Goal: Complete application form

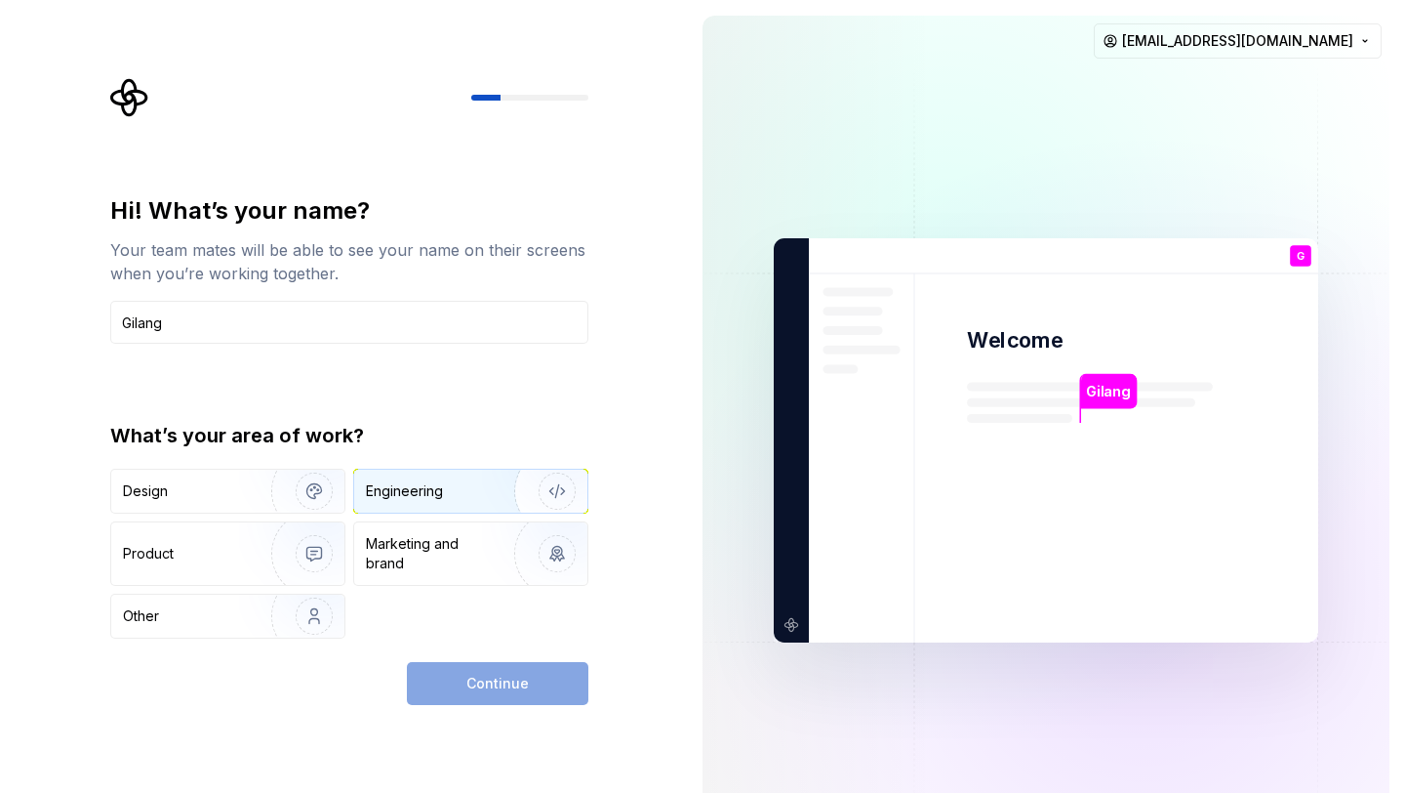
type input "Gilang"
click at [468, 488] on div "Engineering" at bounding box center [443, 491] width 155 height 20
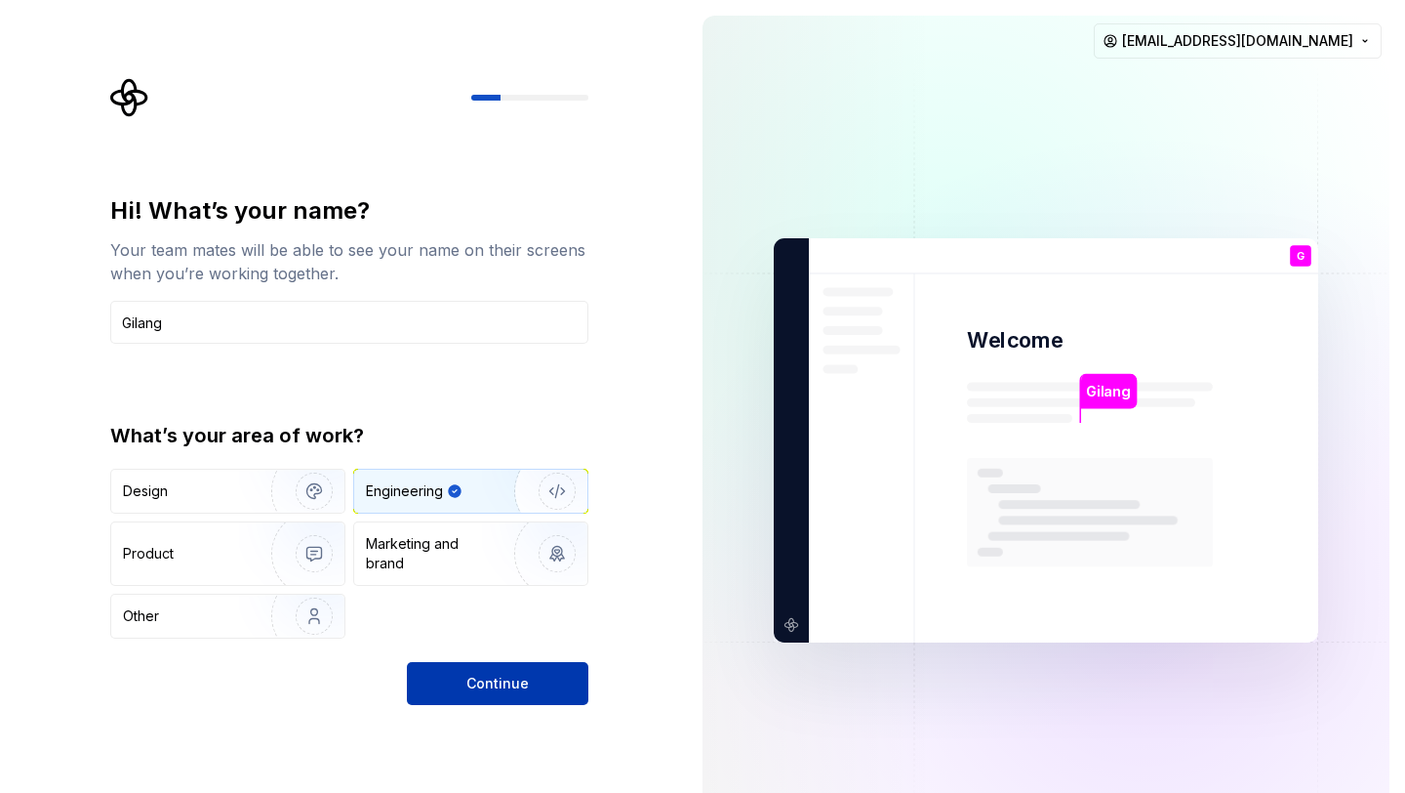
click at [486, 685] on span "Continue" at bounding box center [498, 683] width 62 height 20
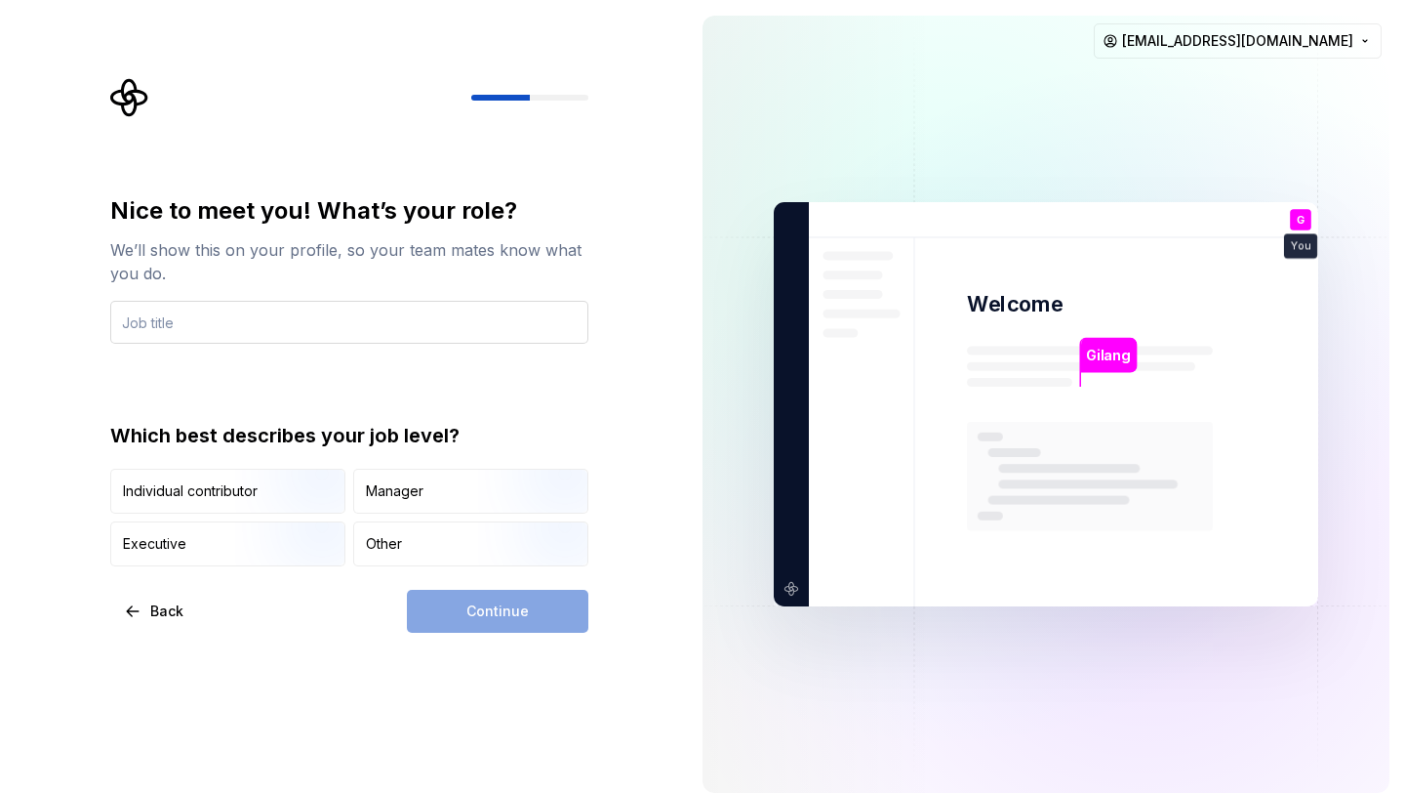
click at [429, 325] on input "text" at bounding box center [349, 322] width 478 height 43
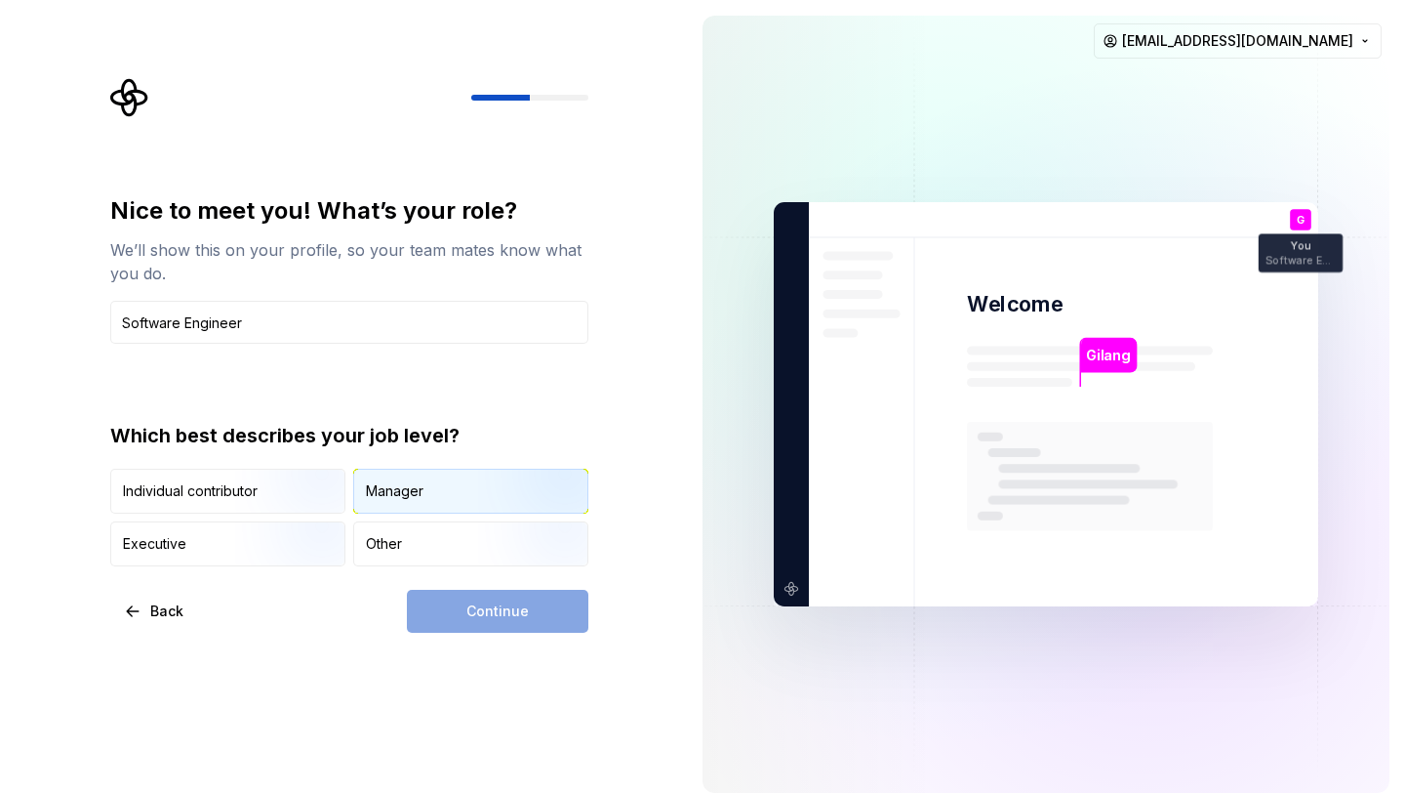
type input "Software Engineer"
click at [448, 498] on div "Manager" at bounding box center [470, 490] width 233 height 43
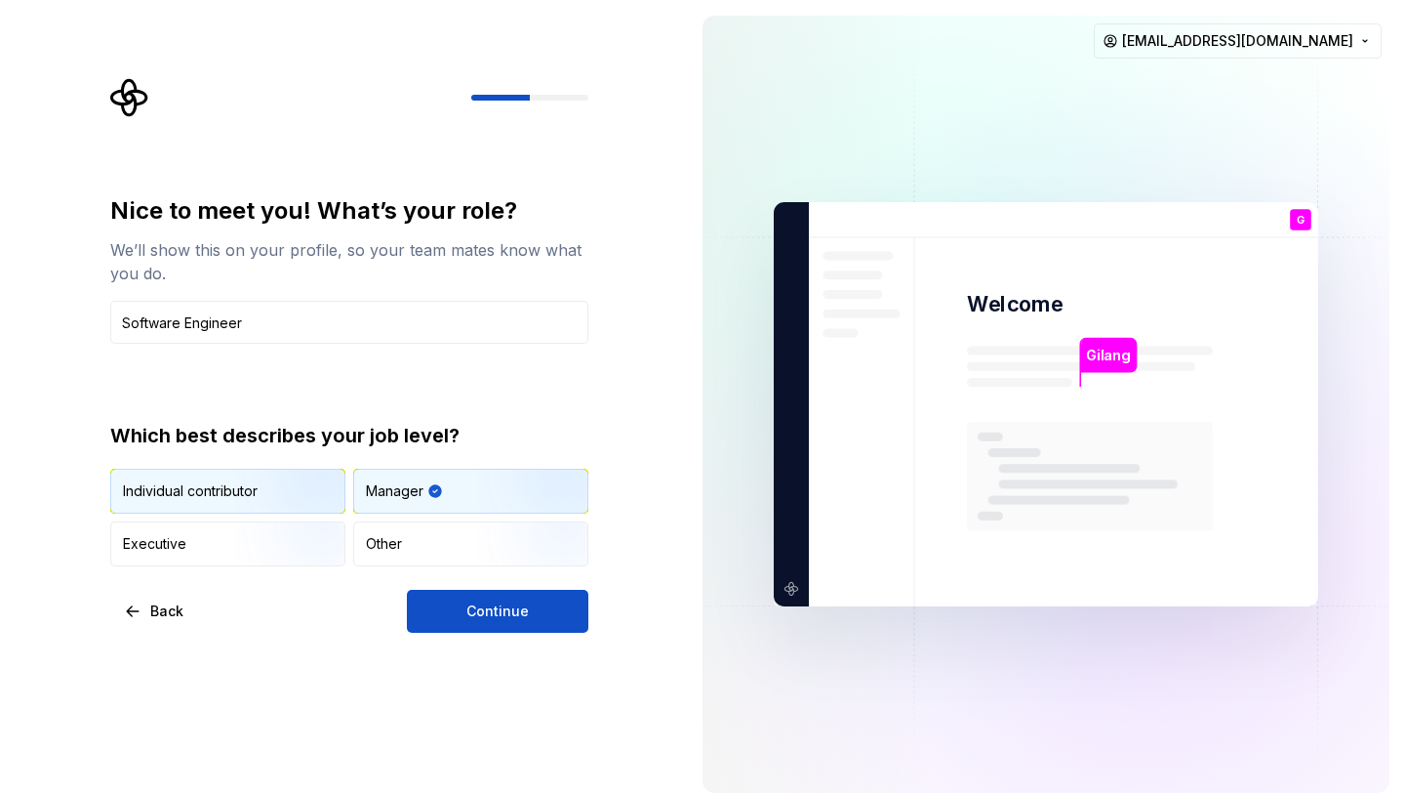
click at [252, 493] on img "button" at bounding box center [297, 515] width 125 height 131
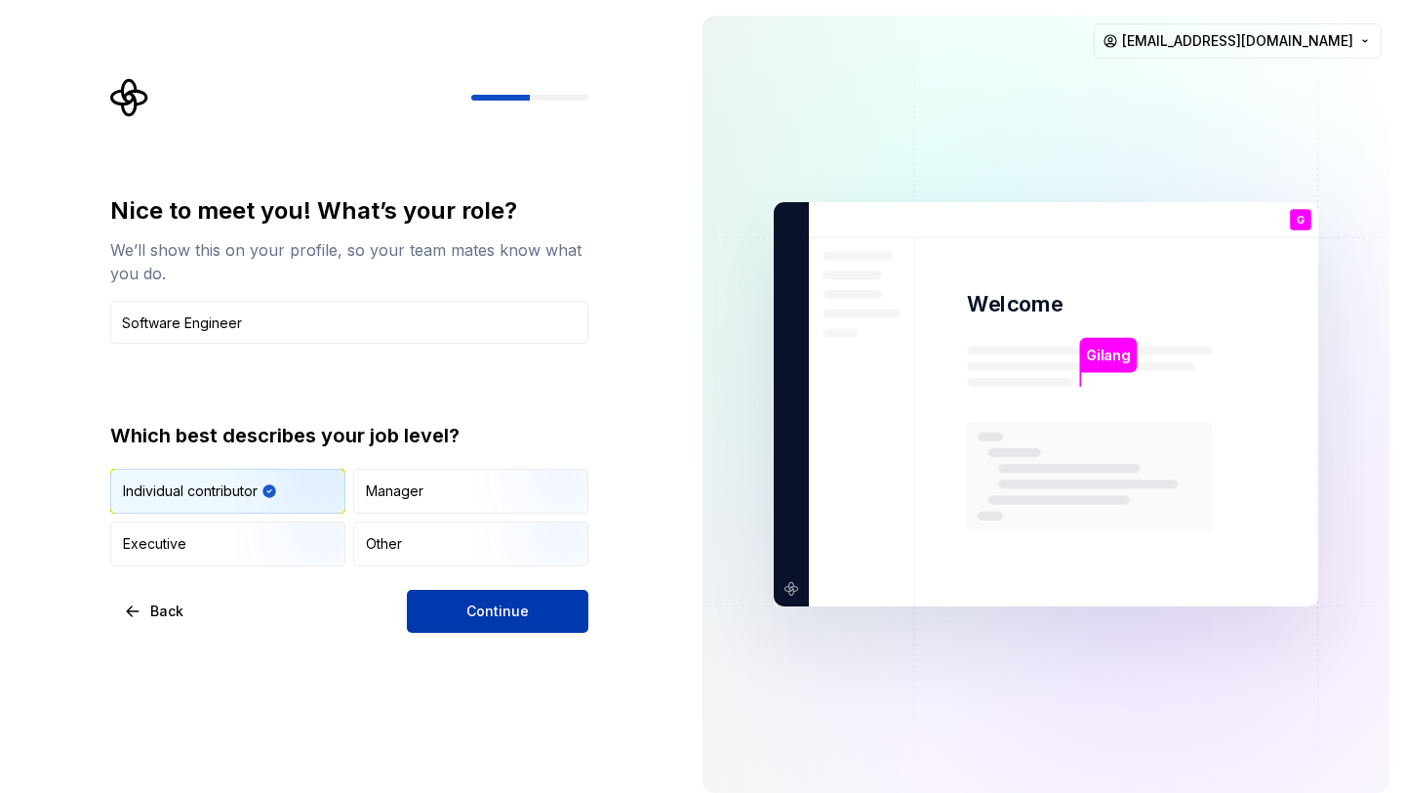
click at [467, 616] on button "Continue" at bounding box center [498, 611] width 182 height 43
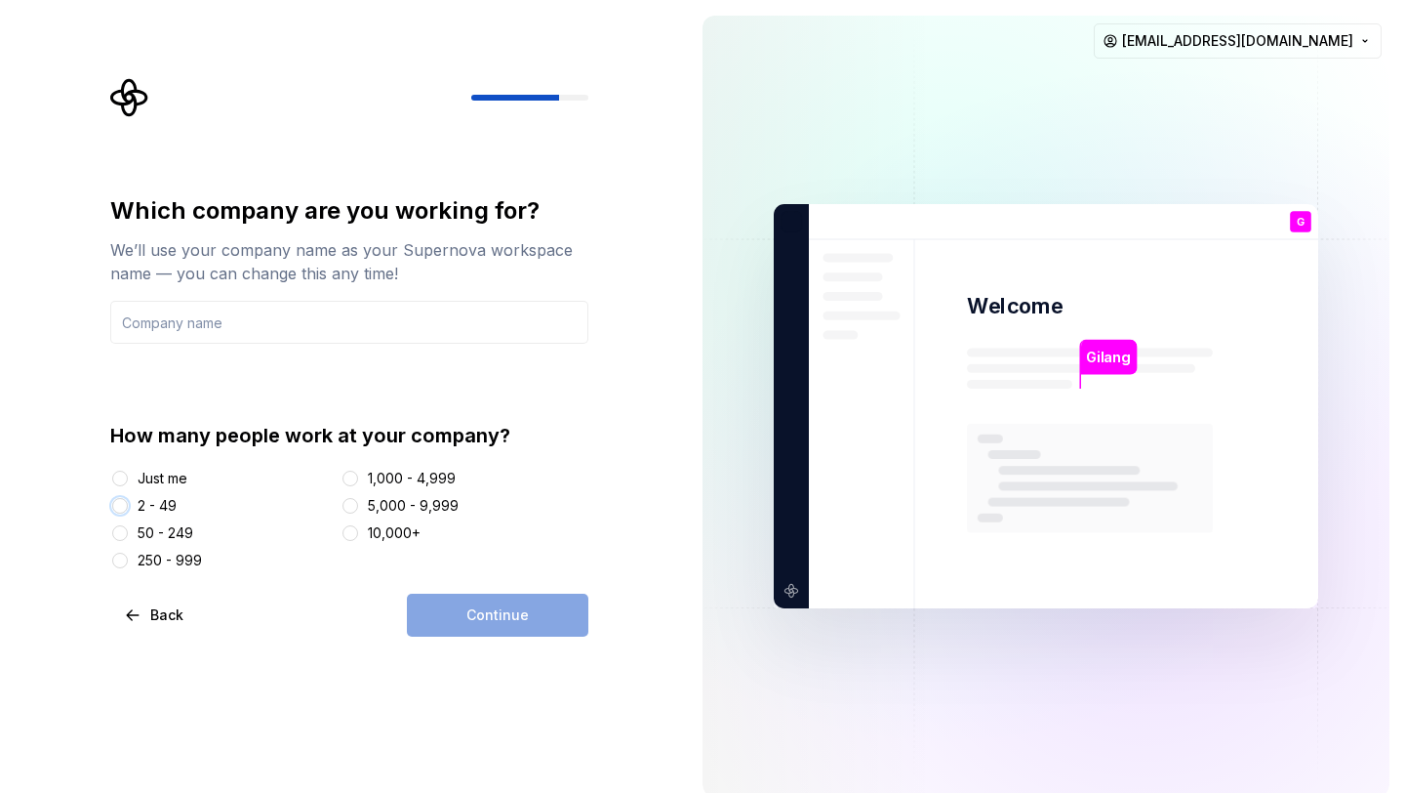
click at [114, 506] on button "2 - 49" at bounding box center [120, 506] width 16 height 16
click at [206, 313] on input "text" at bounding box center [349, 322] width 478 height 43
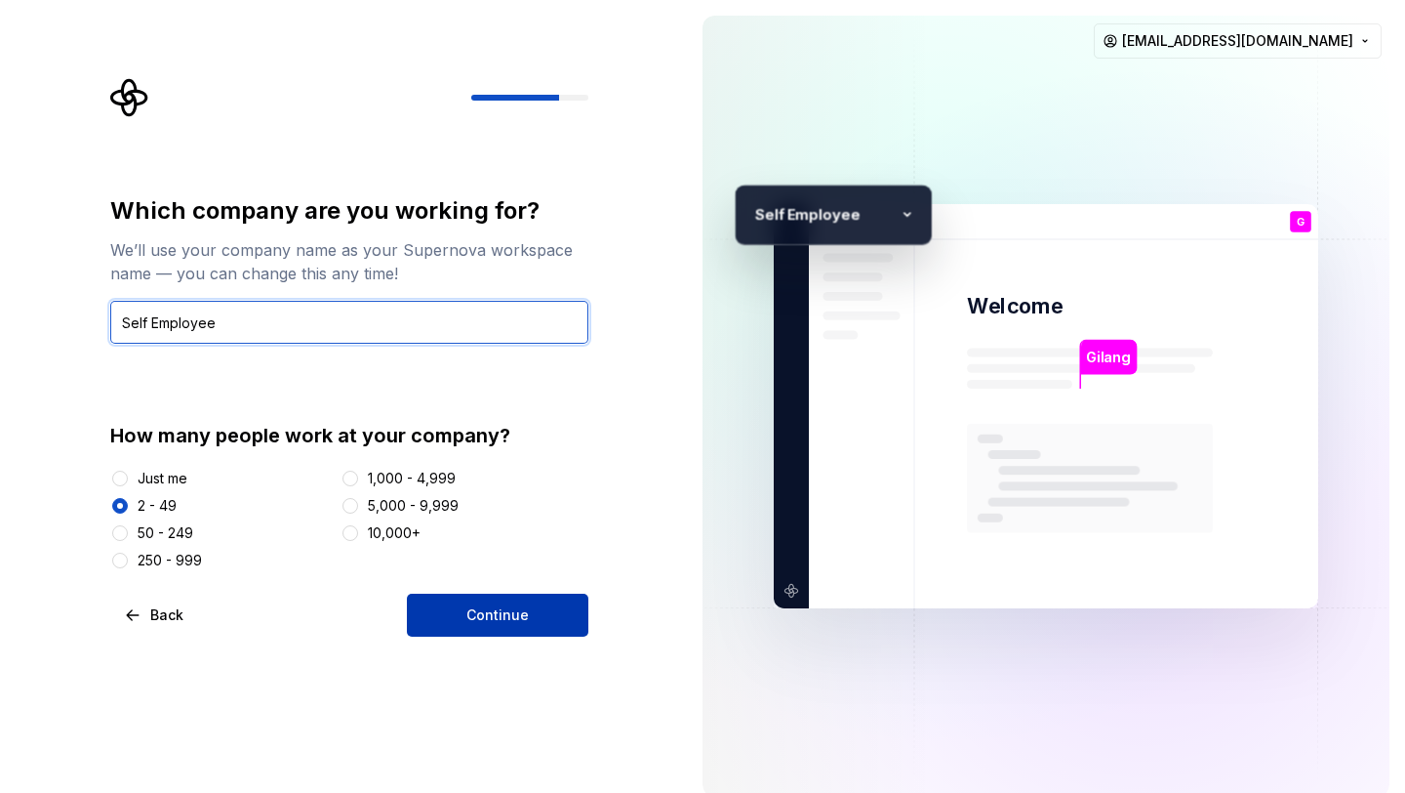
type input "Self Employee"
click at [492, 614] on span "Continue" at bounding box center [498, 615] width 62 height 20
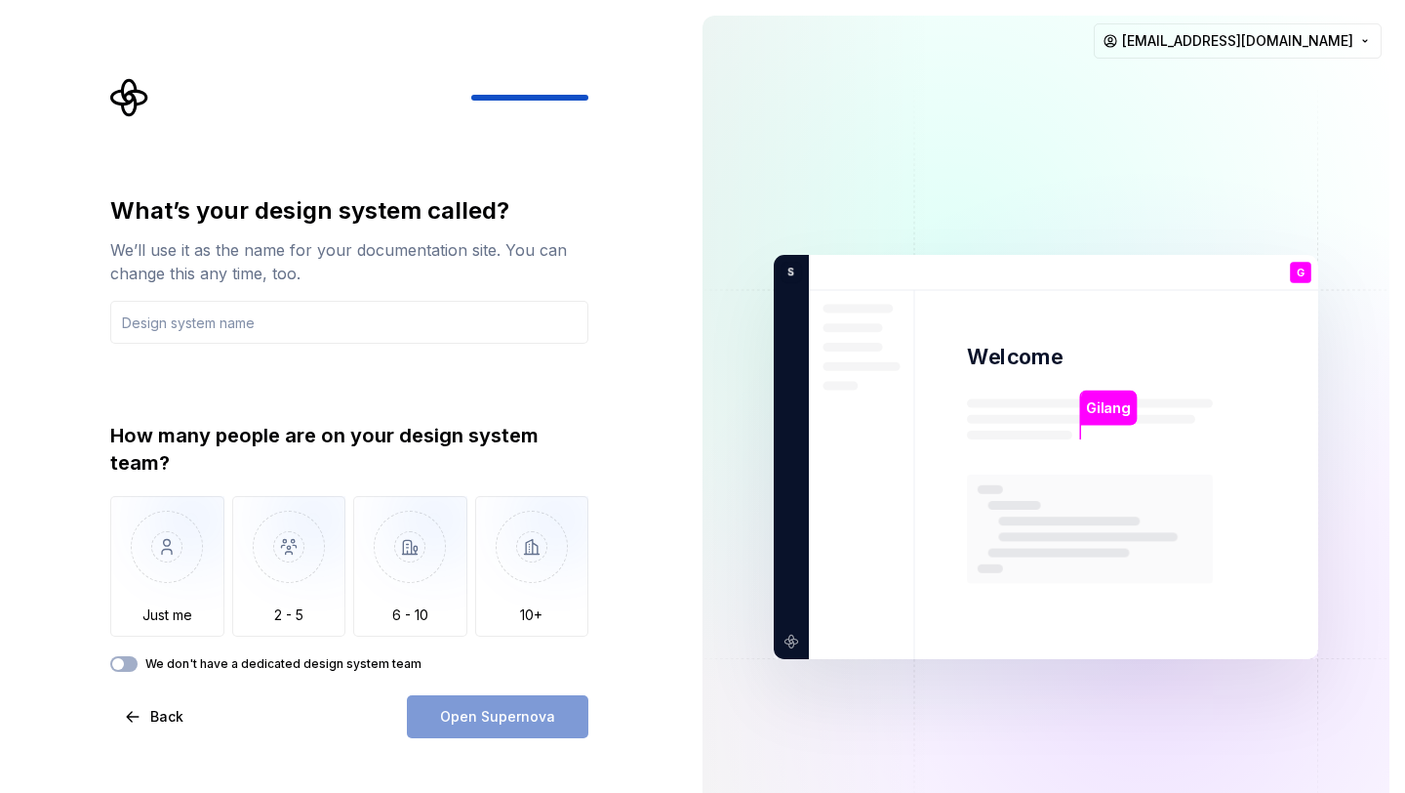
type input "M"
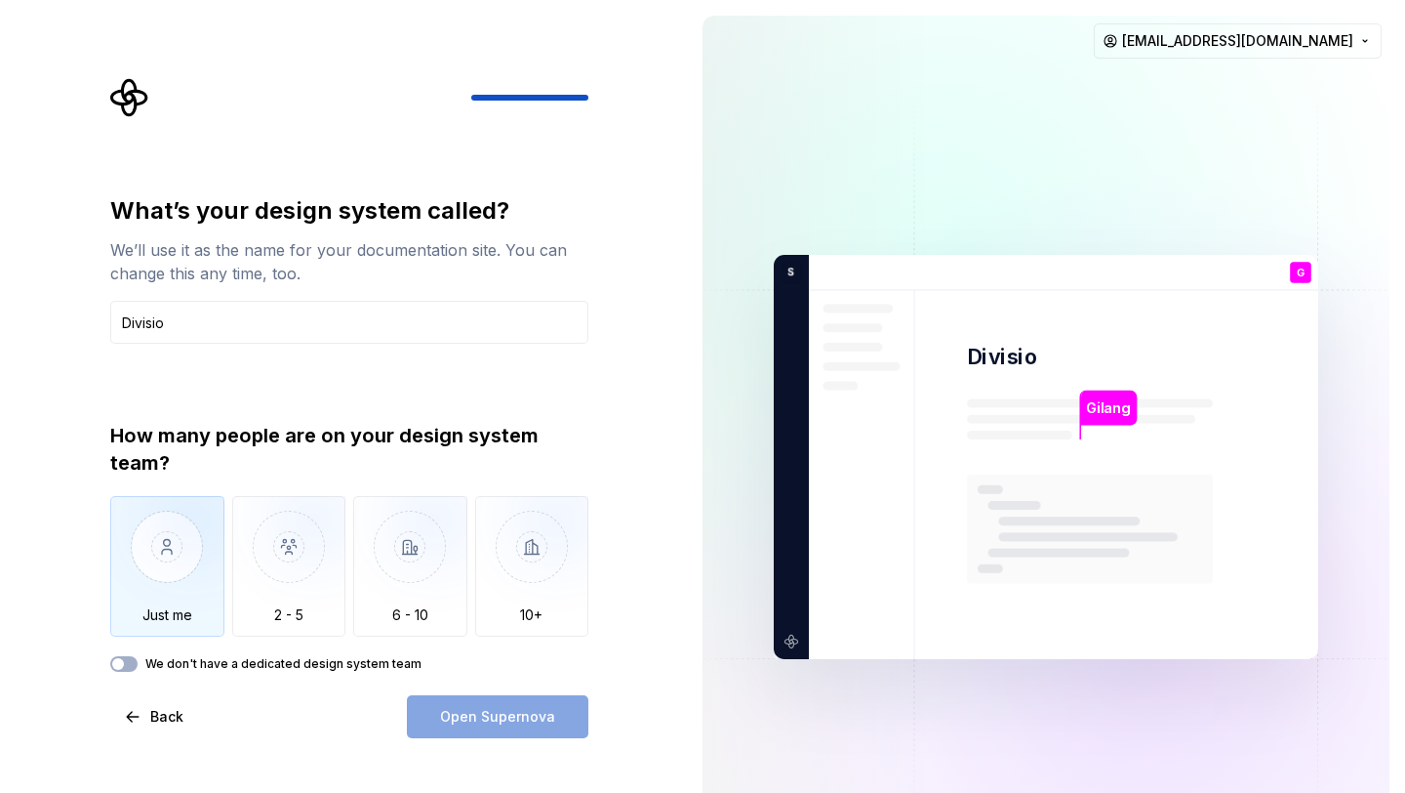
type input "Divisio"
click at [206, 545] on img "button" at bounding box center [167, 561] width 114 height 131
click at [465, 714] on span "Open Supernova" at bounding box center [497, 717] width 115 height 20
